Goal: Task Accomplishment & Management: Complete application form

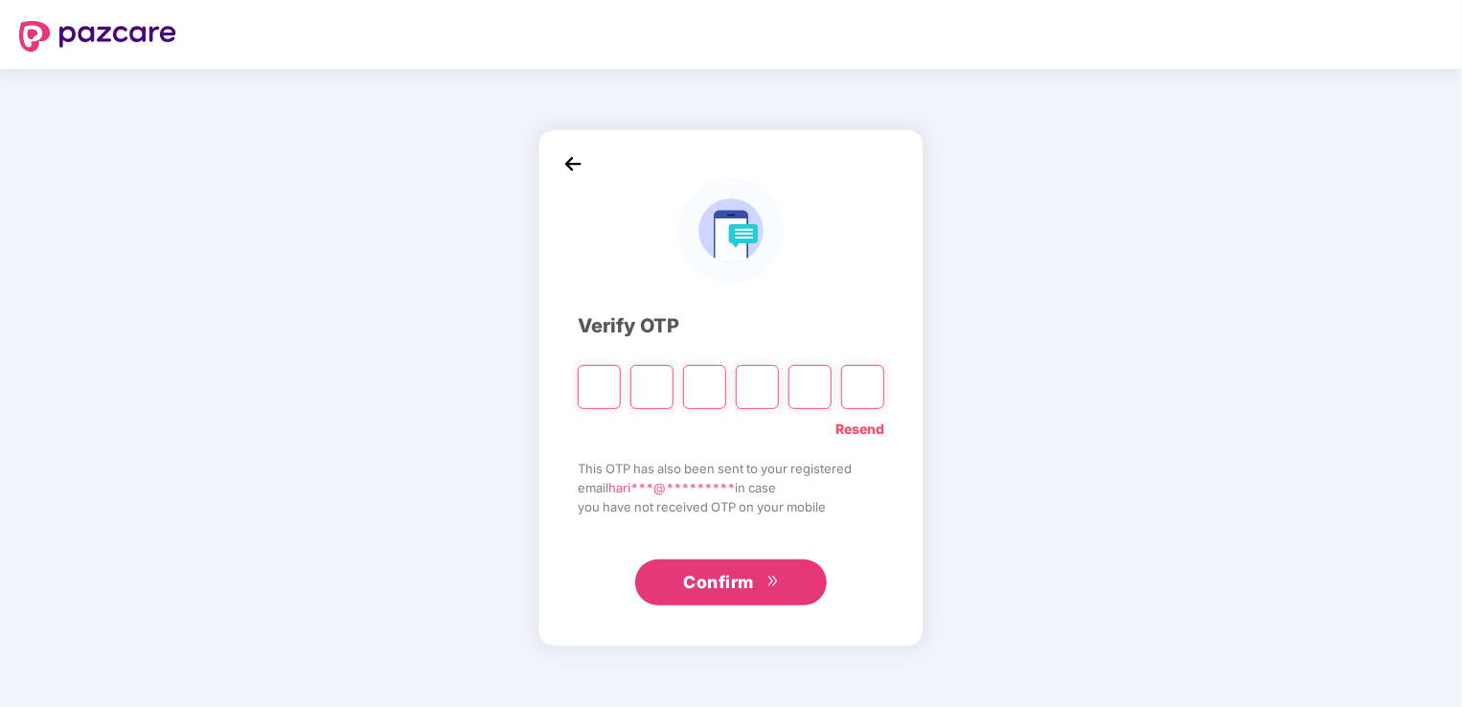
click at [868, 423] on link "Resend" at bounding box center [859, 429] width 49 height 21
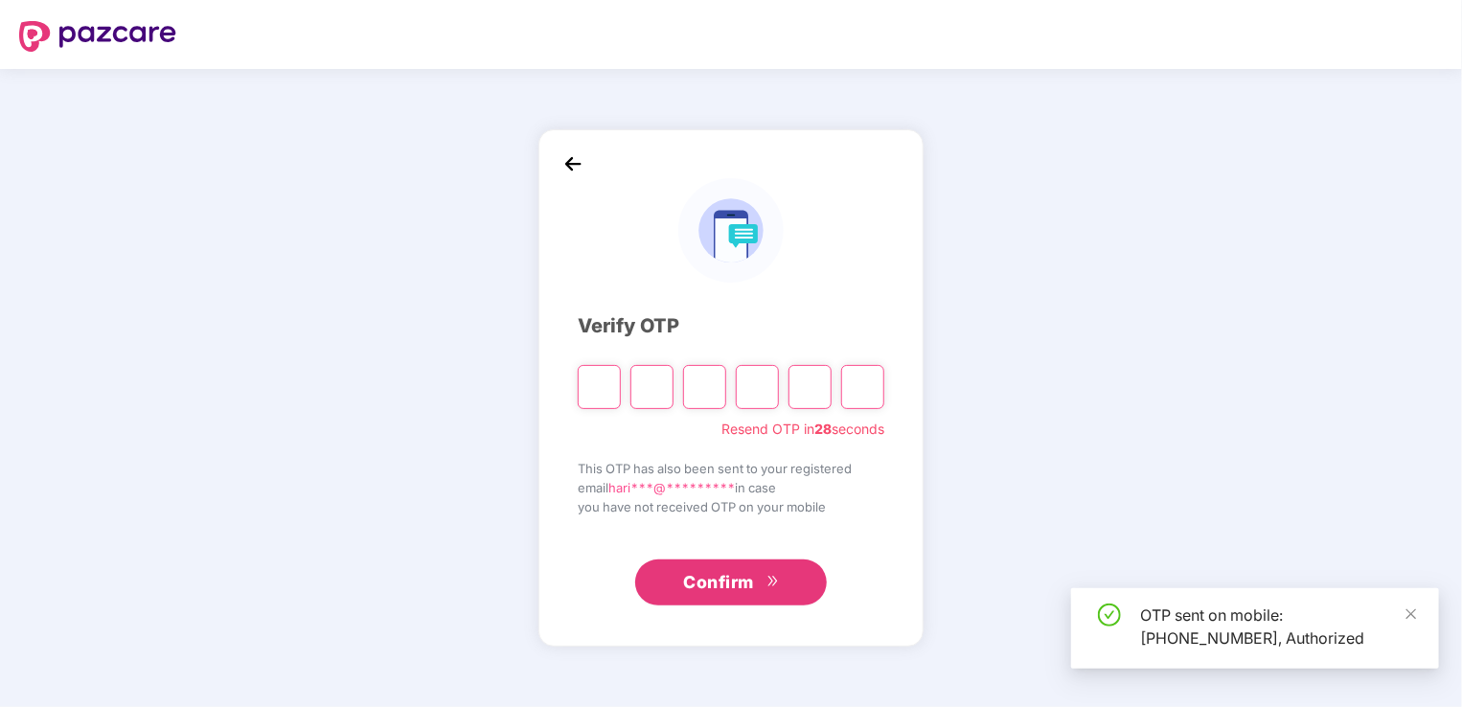
click at [603, 386] on input "Please enter verification code. Digit 1" at bounding box center [599, 387] width 43 height 44
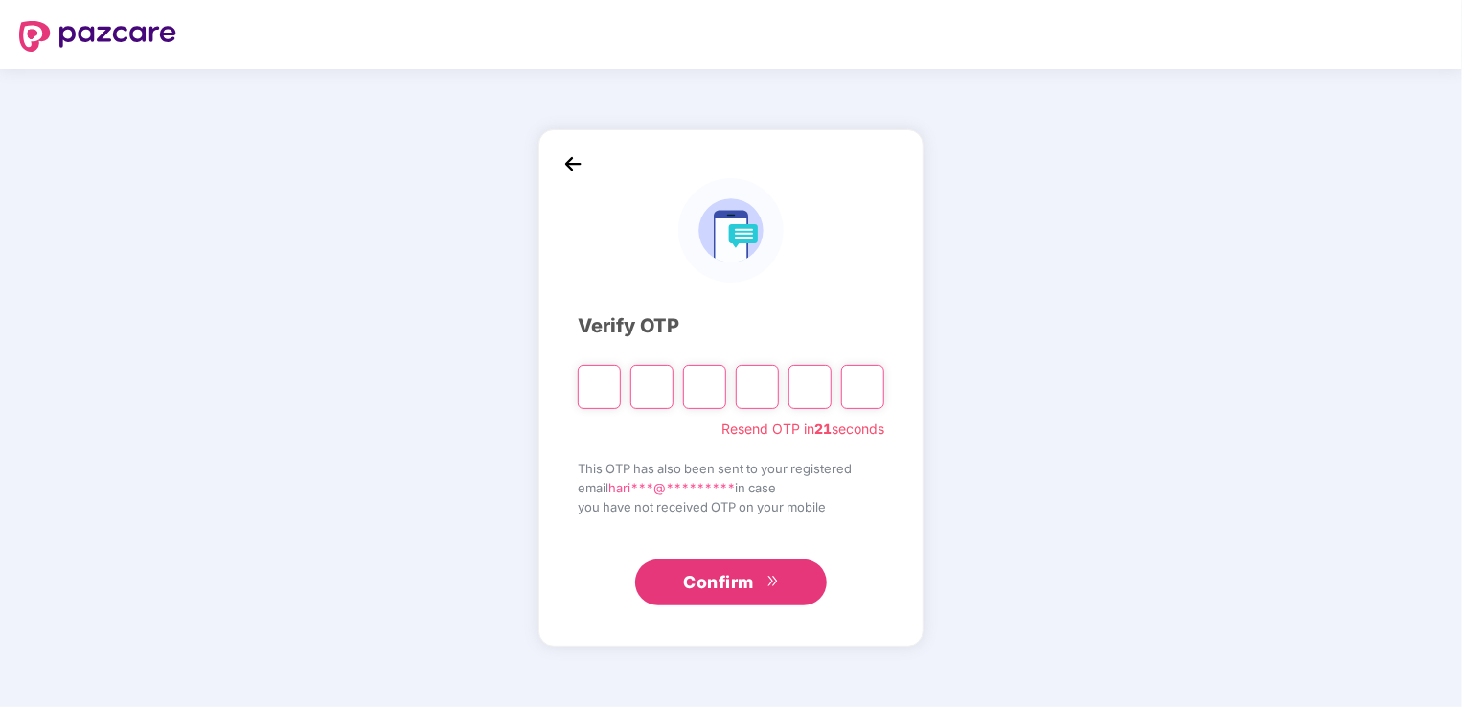
type input "*"
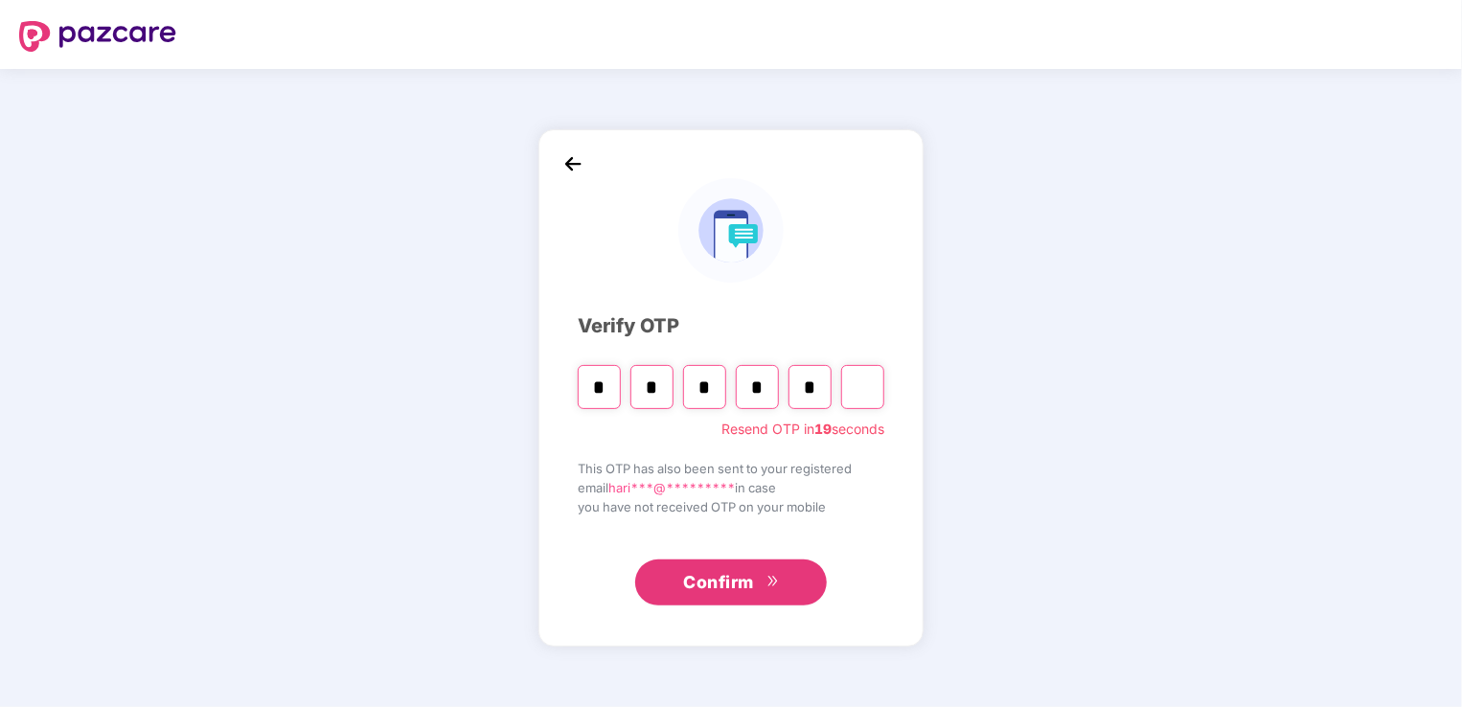
type input "*"
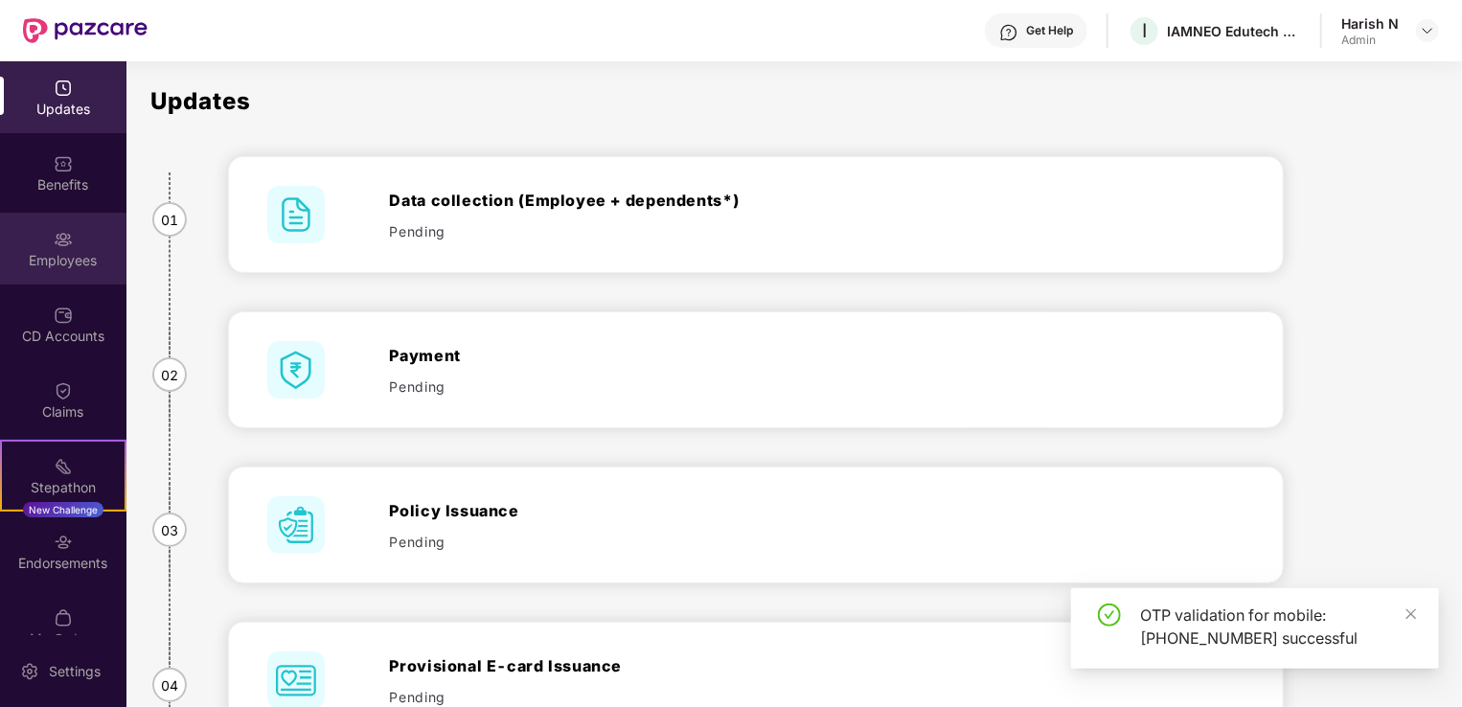
click at [27, 257] on div "Employees" at bounding box center [63, 260] width 126 height 19
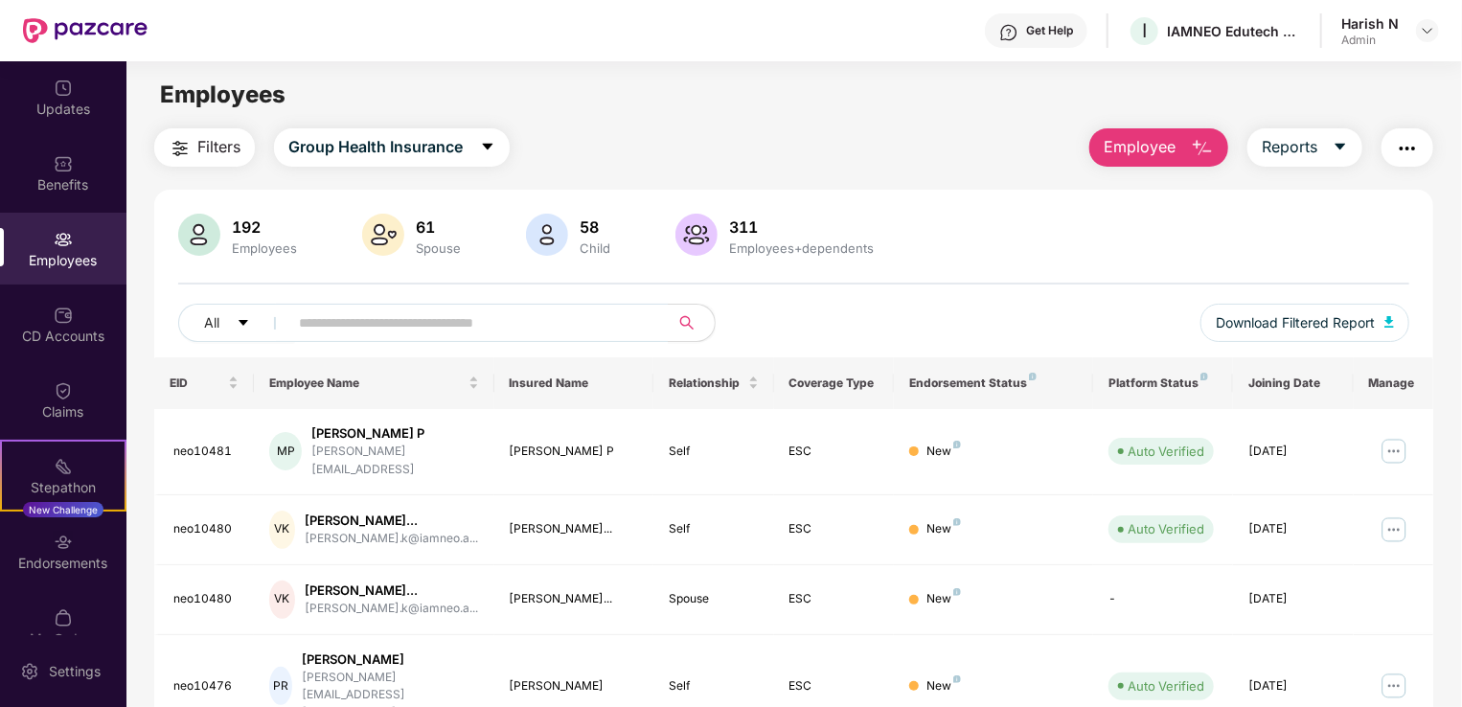
click at [907, 315] on div "All Download Filtered Report" at bounding box center [793, 331] width 1231 height 54
click at [1128, 140] on span "Employee" at bounding box center [1140, 147] width 72 height 24
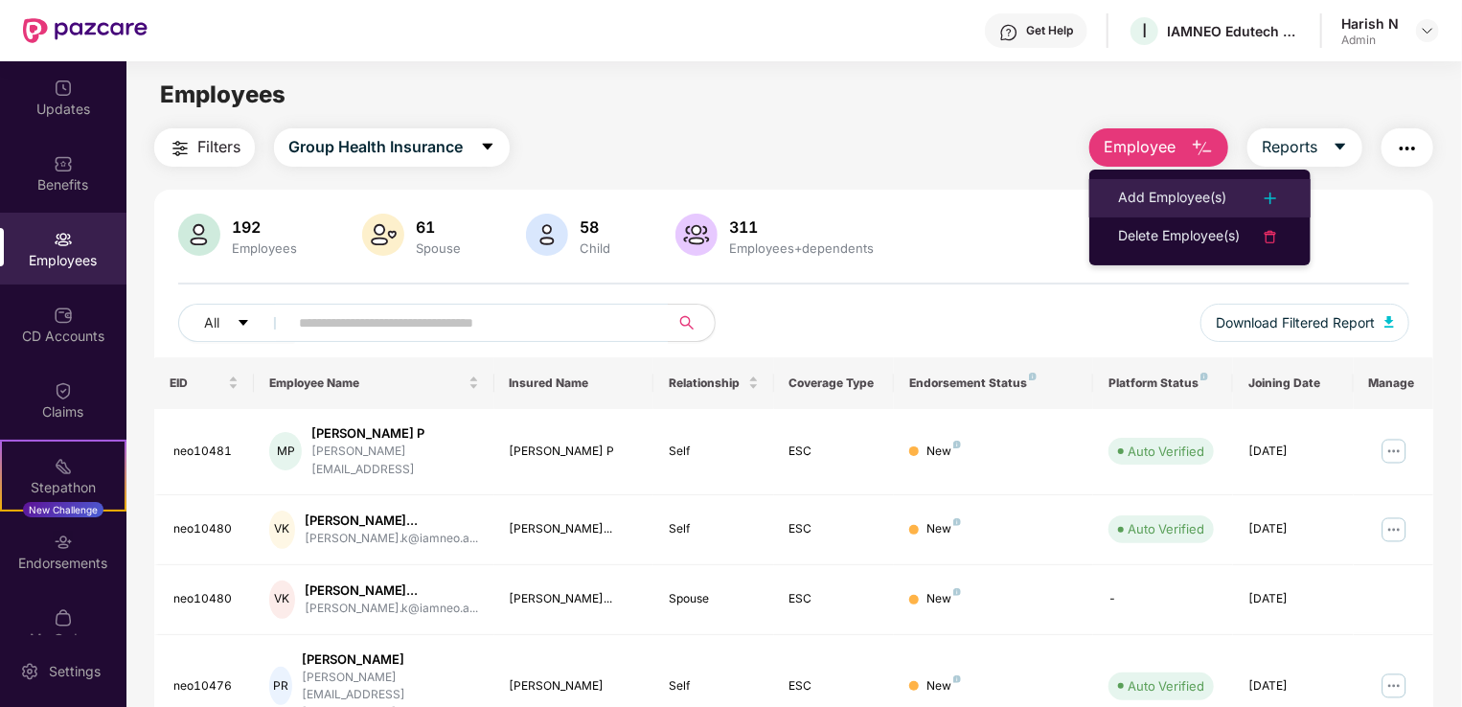
click at [1156, 193] on div "Add Employee(s)" at bounding box center [1172, 198] width 108 height 23
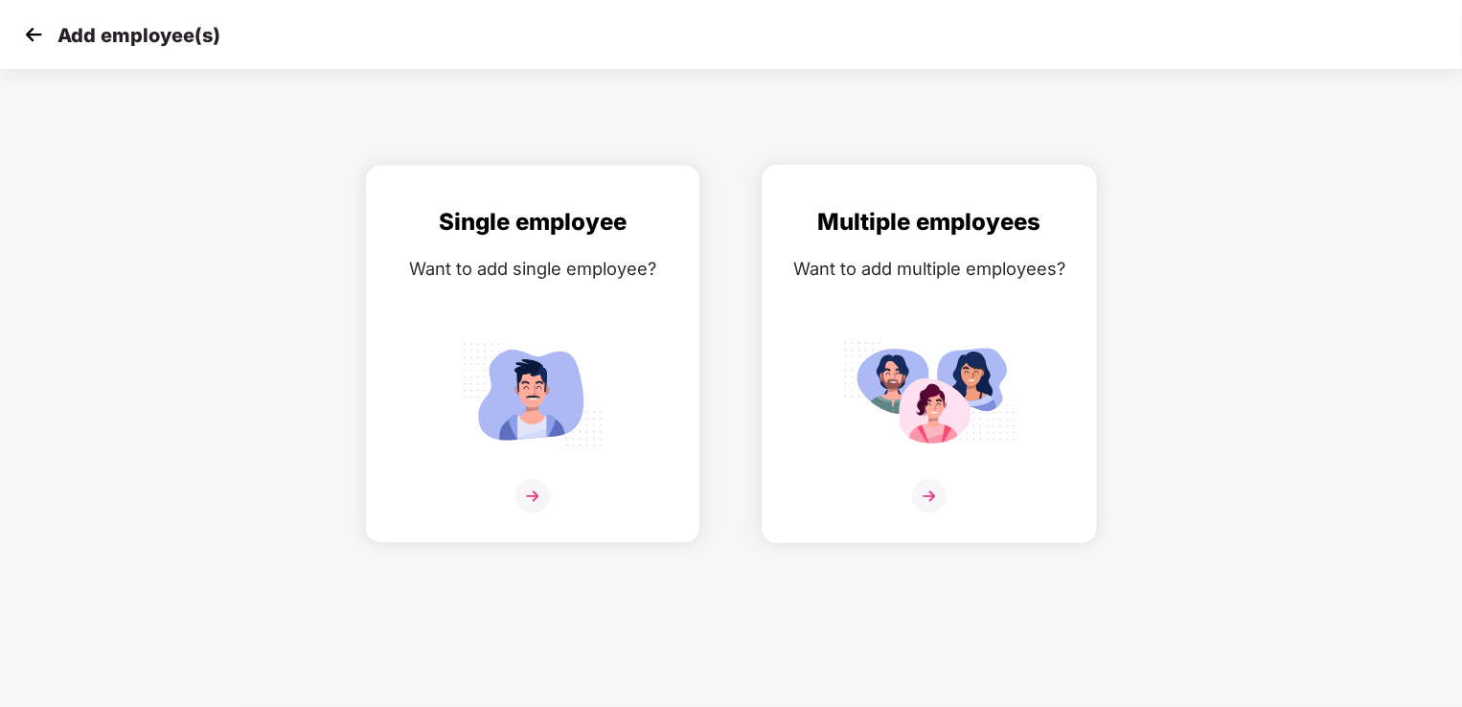
click at [935, 491] on img at bounding box center [929, 496] width 34 height 34
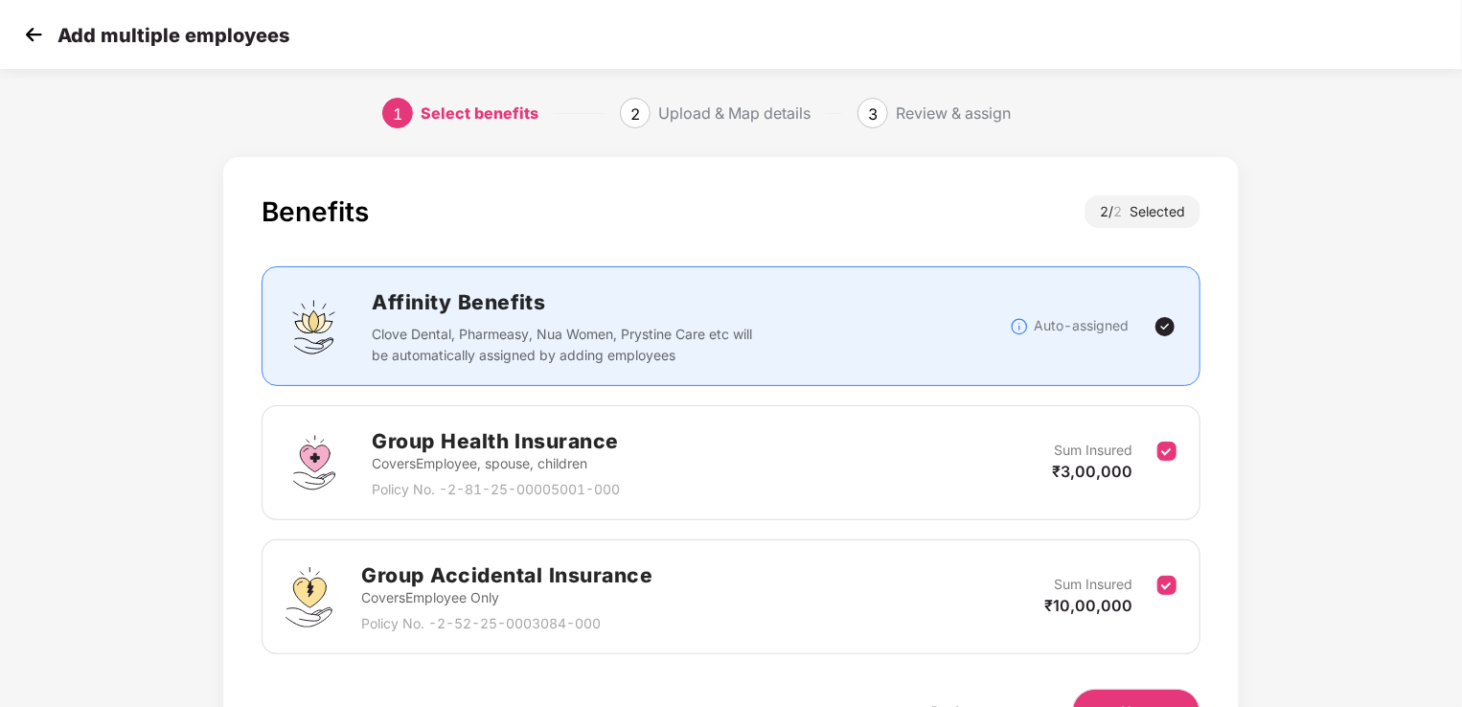
click at [1308, 381] on div "Benefits 2 / 2 Selected Affinity Benefits Clove Dental, Pharmeasy, Nua Women, P…" at bounding box center [731, 484] width 1218 height 673
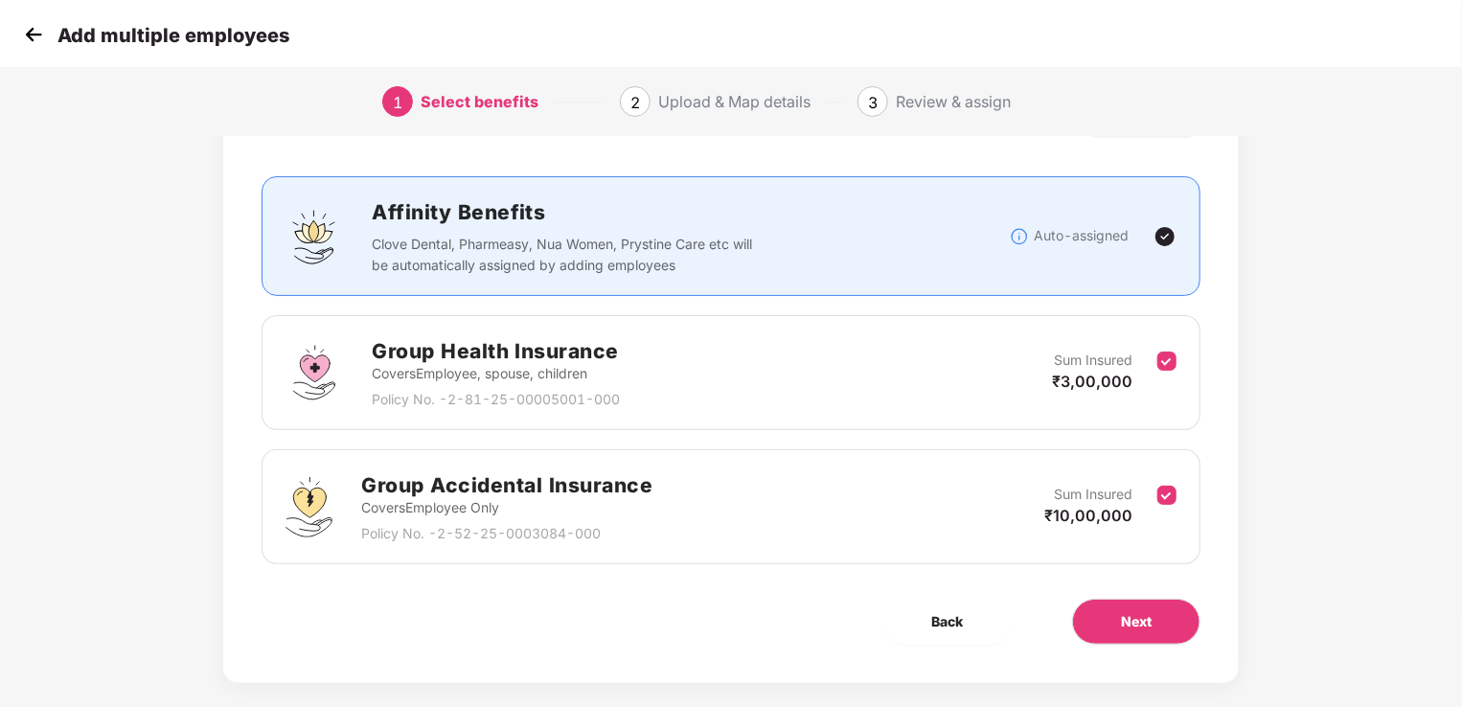
scroll to position [112, 0]
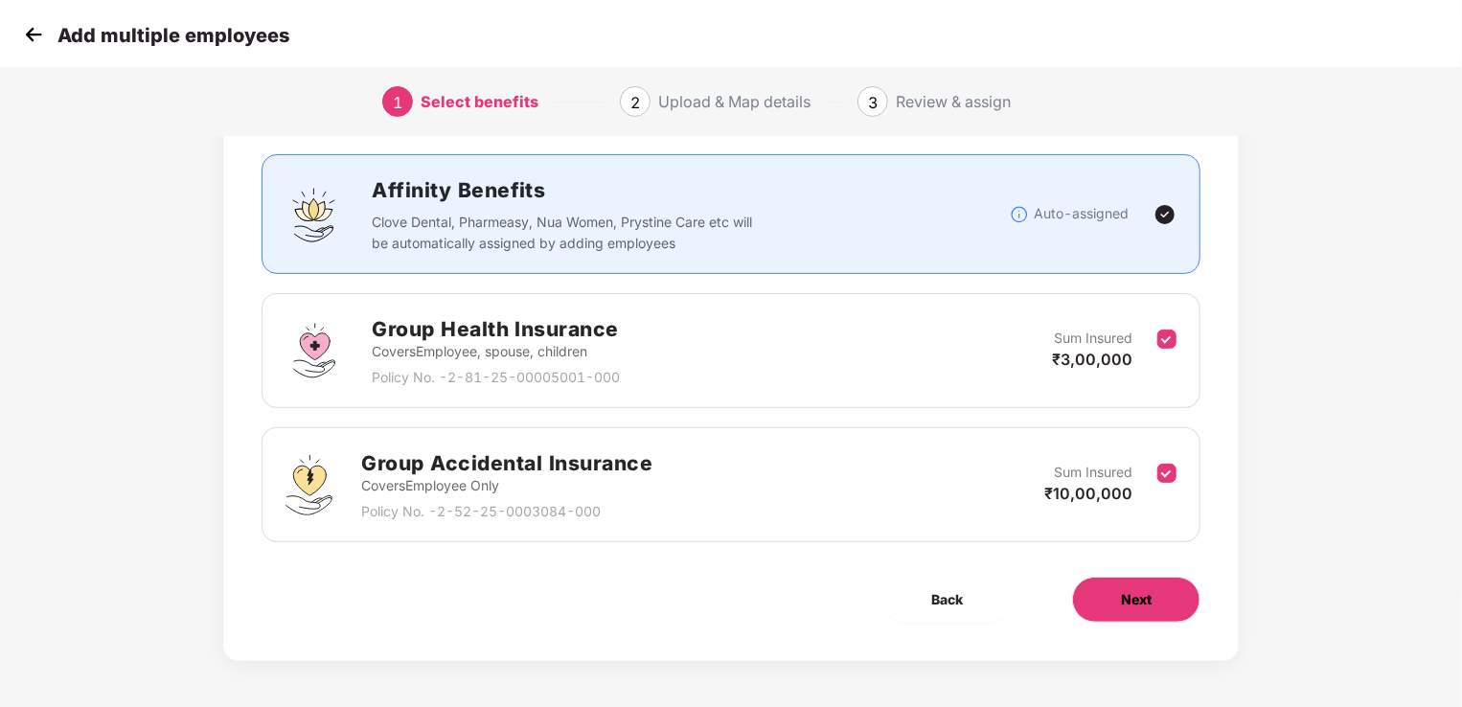
click at [1145, 589] on span "Next" at bounding box center [1136, 599] width 31 height 21
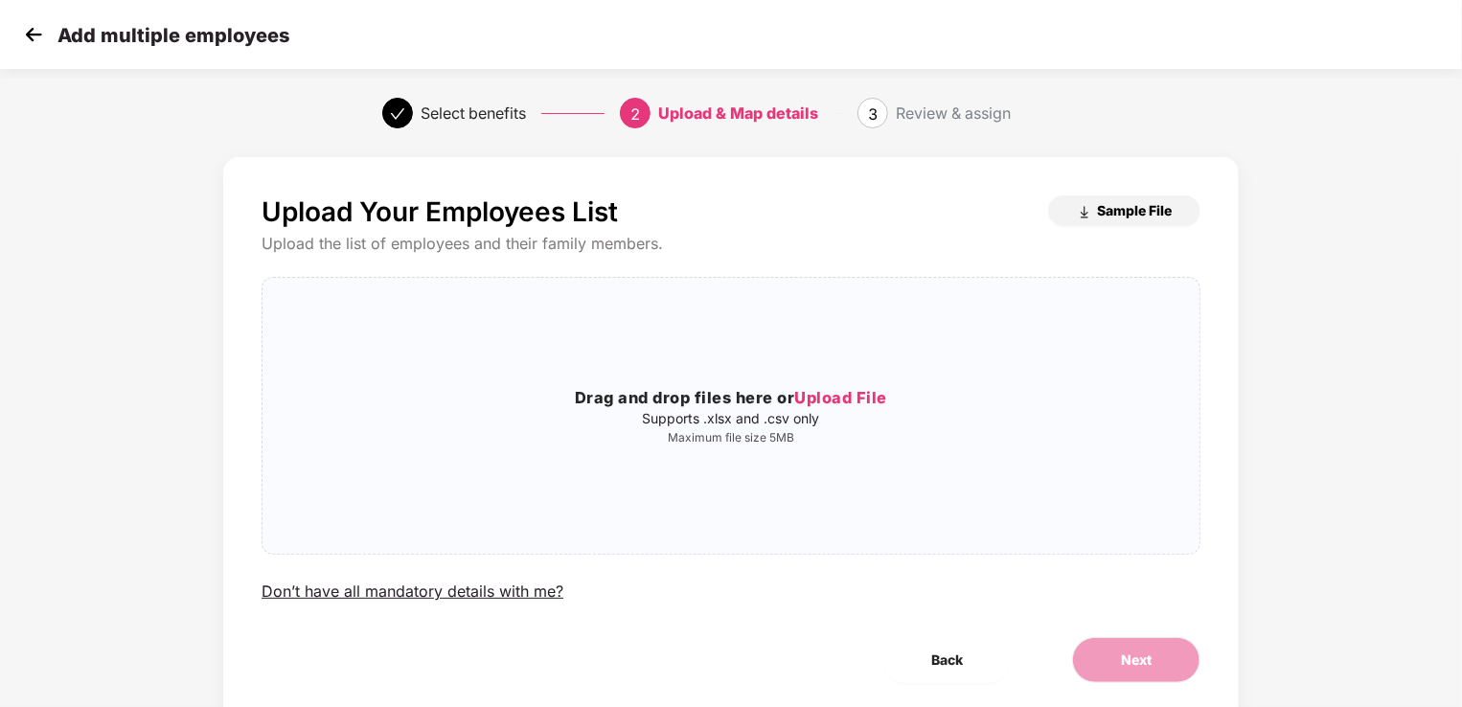
click at [1173, 205] on button "Sample File" at bounding box center [1124, 210] width 152 height 31
click at [828, 394] on span "Upload File" at bounding box center [840, 397] width 93 height 19
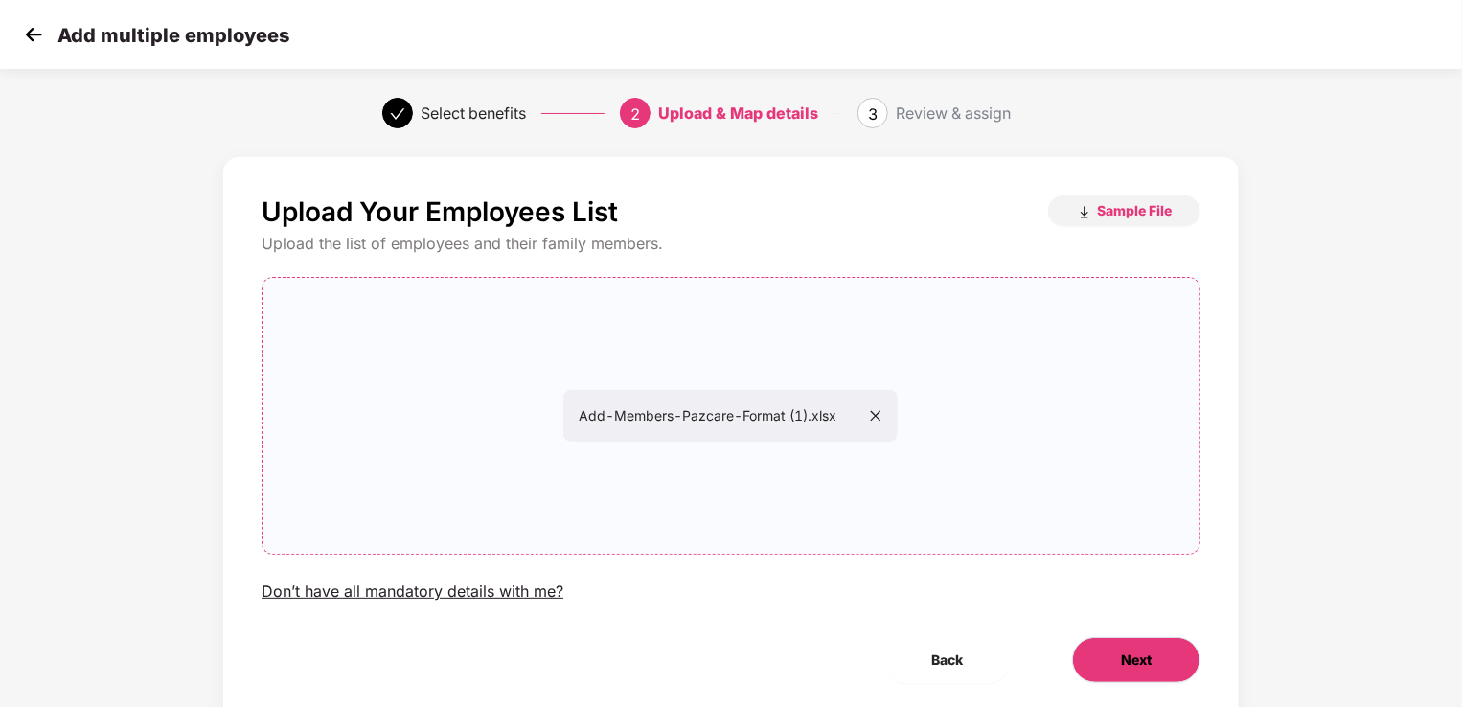
click at [1142, 657] on span "Next" at bounding box center [1136, 659] width 31 height 21
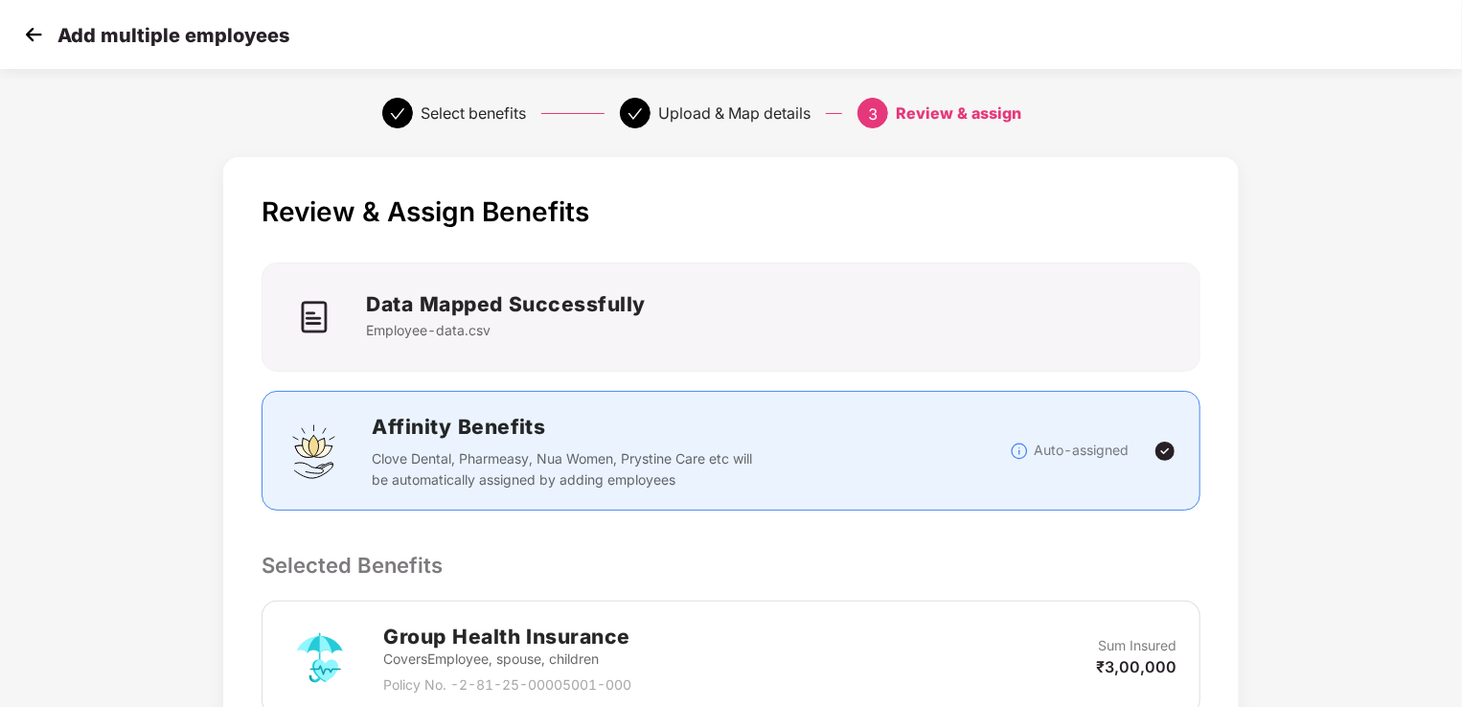
click at [1180, 341] on div "Data Mapped Successfully Employee-data.csv" at bounding box center [731, 316] width 914 height 57
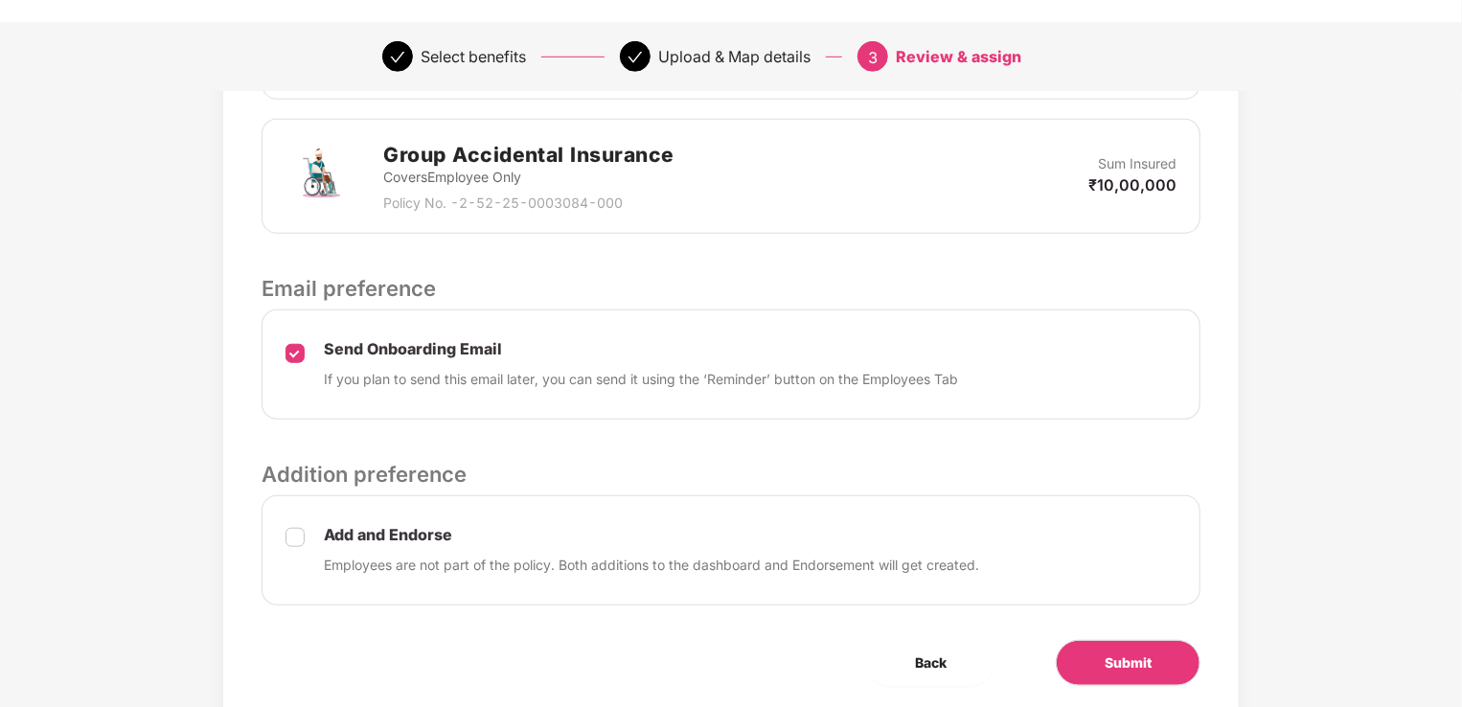
scroll to position [678, 0]
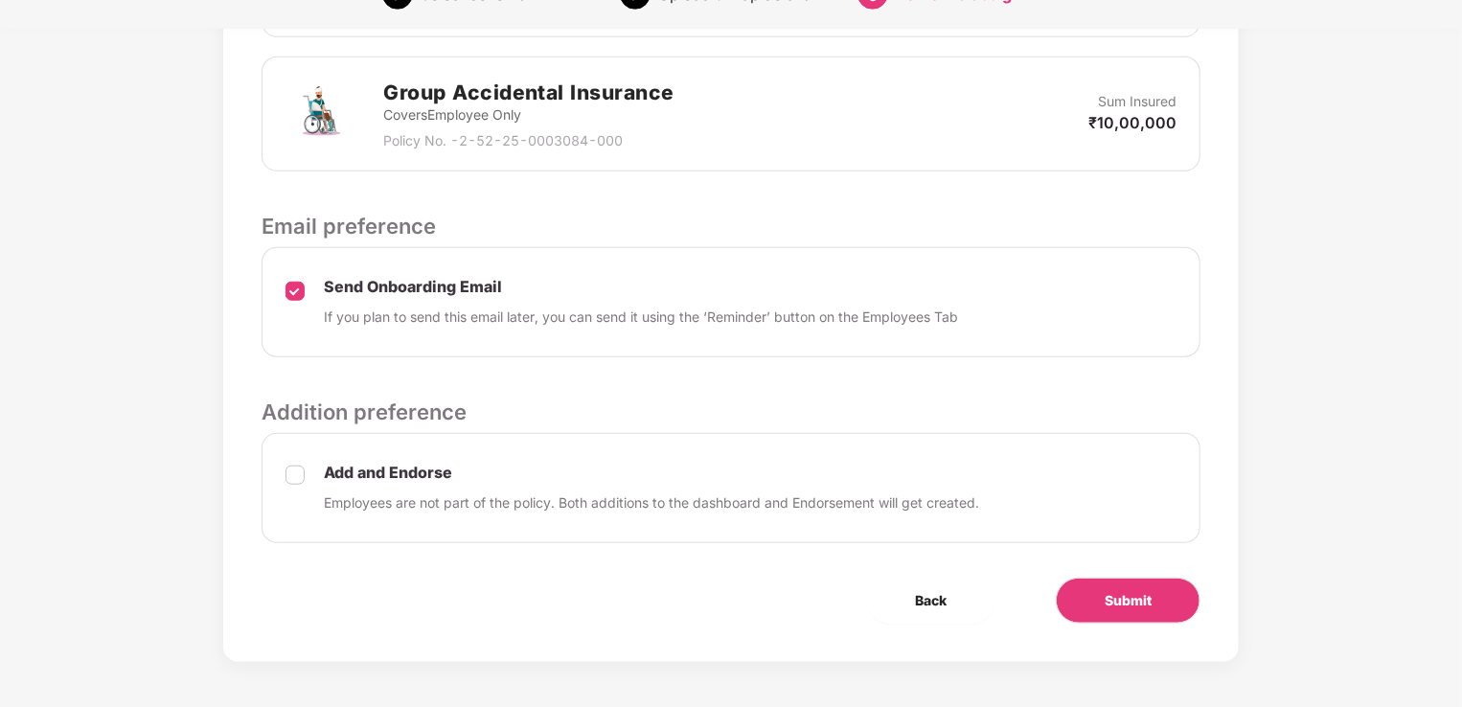
click at [294, 483] on label at bounding box center [294, 488] width 19 height 51
click at [1130, 603] on span "Submit" at bounding box center [1127, 600] width 47 height 21
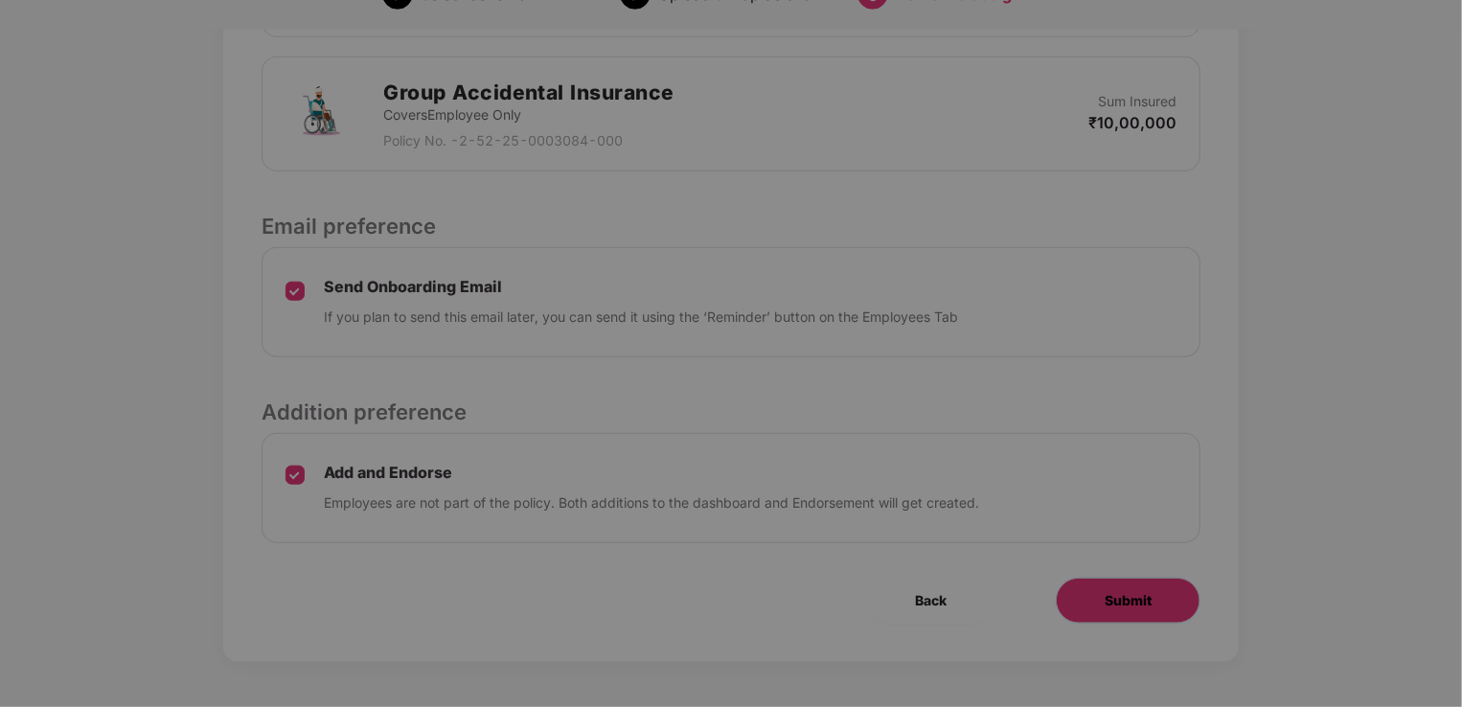
scroll to position [0, 0]
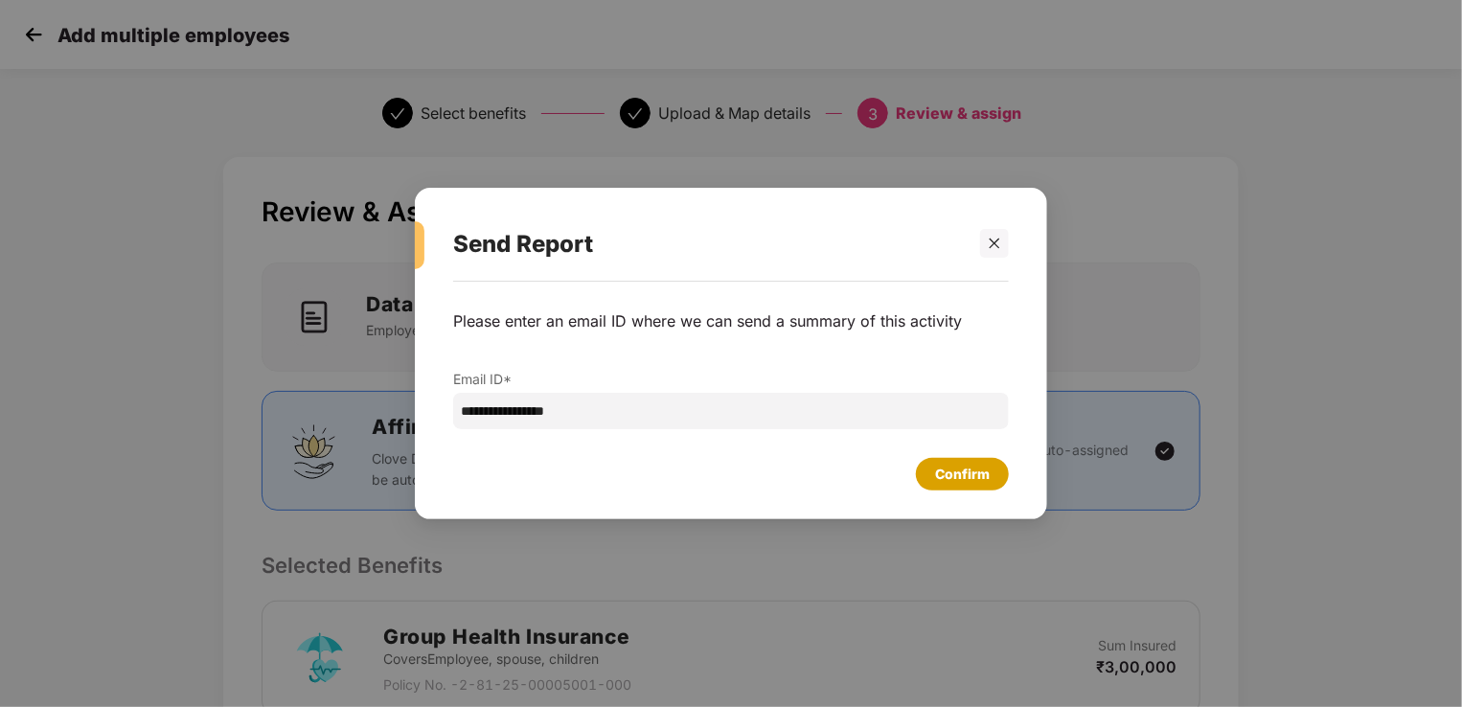
click at [946, 485] on div "Confirm" at bounding box center [962, 474] width 93 height 33
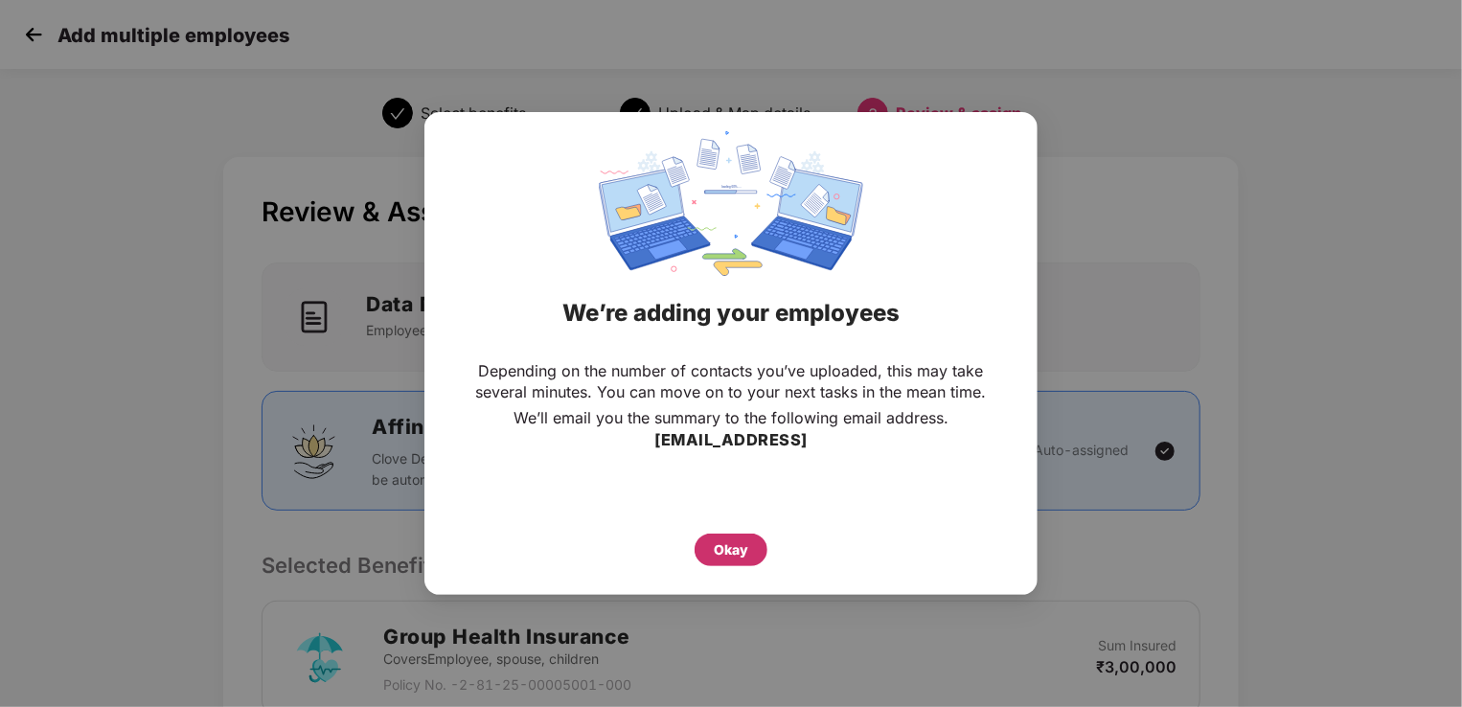
click at [735, 539] on div "Okay" at bounding box center [731, 549] width 34 height 21
